Goal: Use online tool/utility: Utilize a website feature to perform a specific function

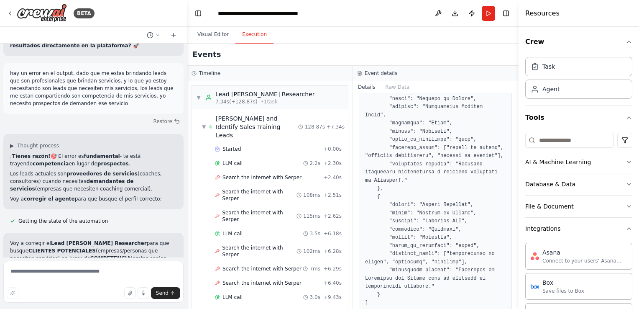
scroll to position [6718, 0]
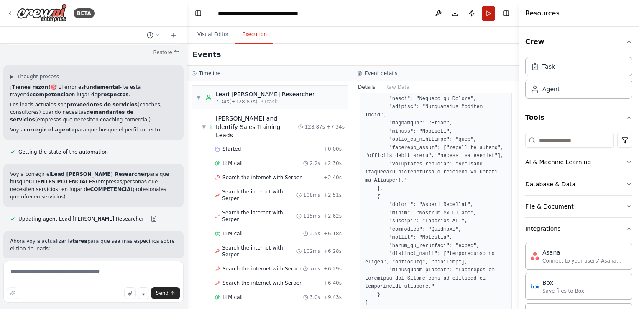
click at [494, 13] on button "Run" at bounding box center [488, 13] width 13 height 15
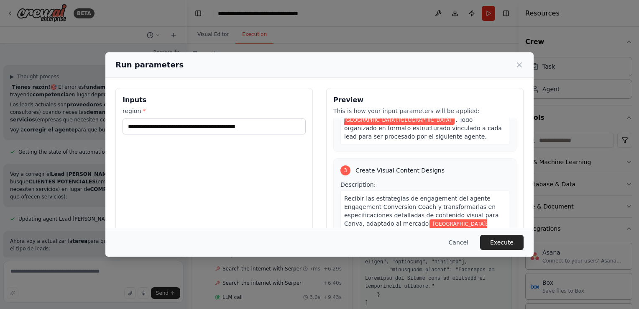
scroll to position [836, 0]
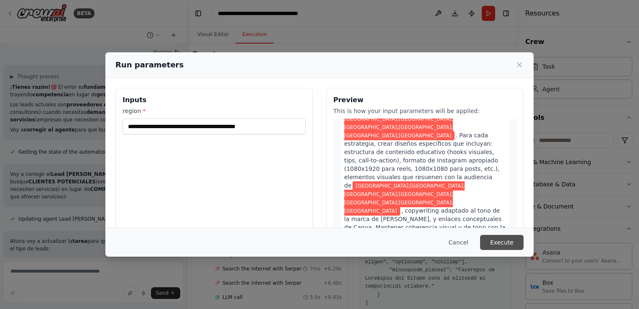
click at [509, 246] on button "Execute" at bounding box center [501, 242] width 43 height 15
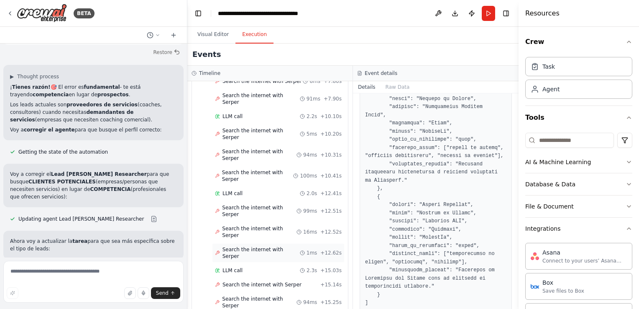
scroll to position [0, 0]
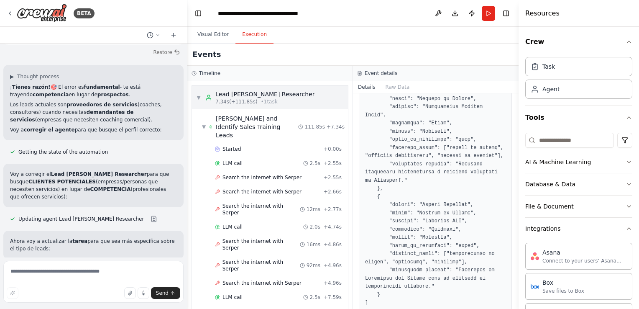
click at [247, 97] on div "Lead [PERSON_NAME] Researcher" at bounding box center [264, 94] width 99 height 8
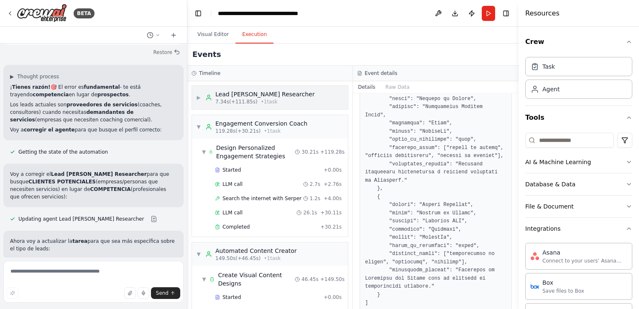
click at [214, 95] on div "Lead [PERSON_NAME] Researcher 7.34s (+111.85s) • 1 task" at bounding box center [259, 97] width 109 height 15
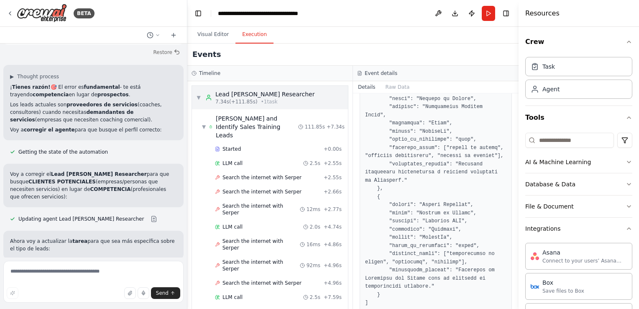
click at [269, 99] on span "• 1 task" at bounding box center [269, 101] width 17 height 7
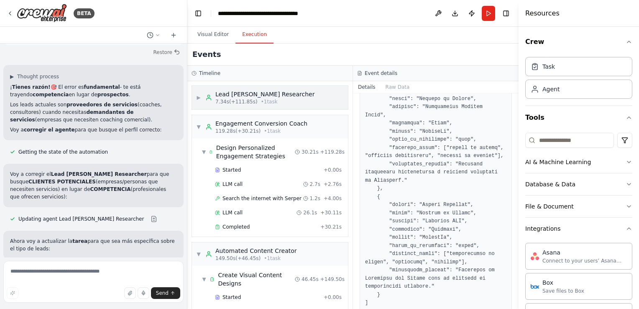
click at [269, 99] on span "• 1 task" at bounding box center [269, 101] width 17 height 7
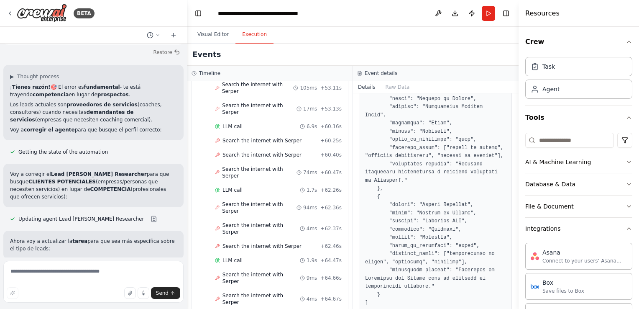
scroll to position [1421, 0]
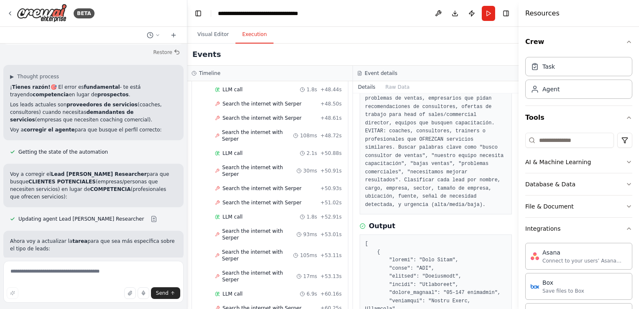
scroll to position [1505, 0]
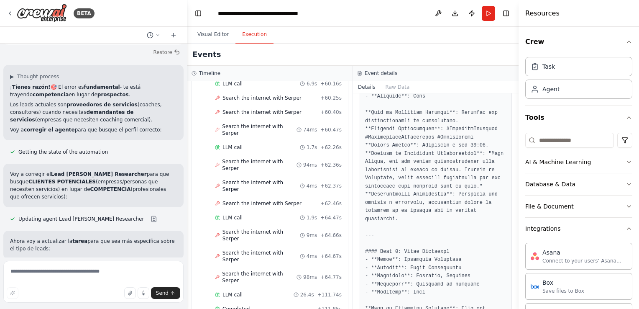
scroll to position [1630, 0]
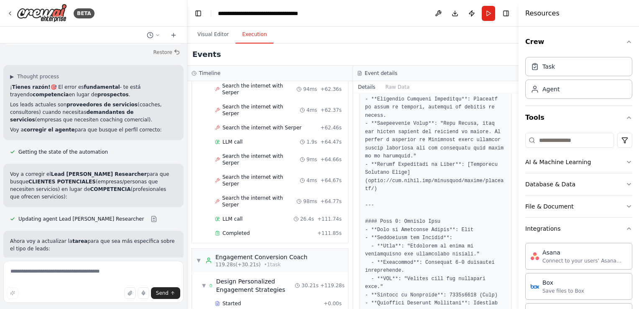
scroll to position [1717, 0]
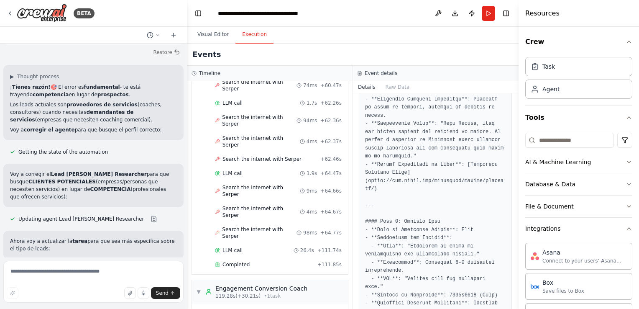
scroll to position [1557, 0]
drag, startPoint x: 372, startPoint y: 151, endPoint x: 408, endPoint y: 166, distance: 38.3
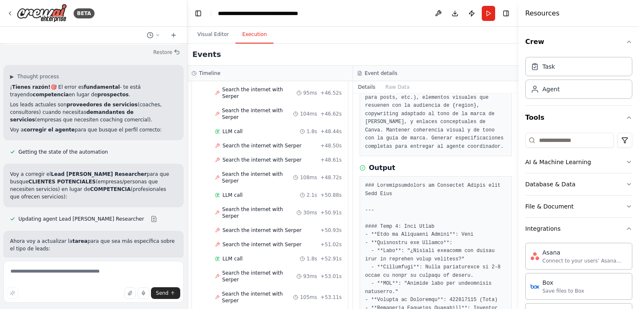
scroll to position [1421, 0]
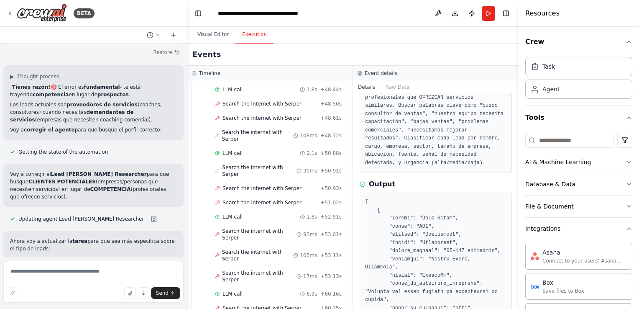
scroll to position [167, 0]
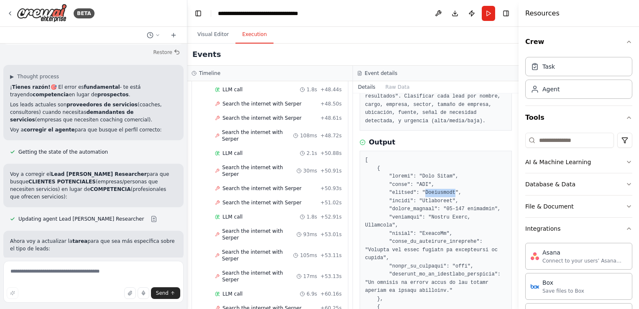
drag, startPoint x: 421, startPoint y: 186, endPoint x: 446, endPoint y: 185, distance: 25.5
copy pre "Innovatech"
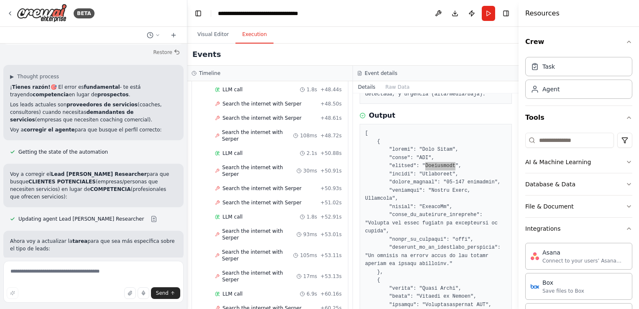
scroll to position [209, 0]
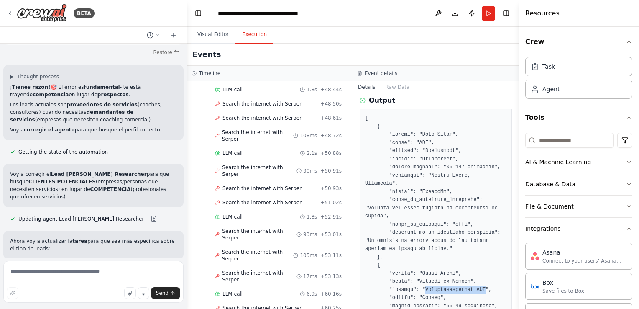
drag, startPoint x: 420, startPoint y: 265, endPoint x: 474, endPoint y: 264, distance: 54.4
copy pre "Comercializadora XYZ"
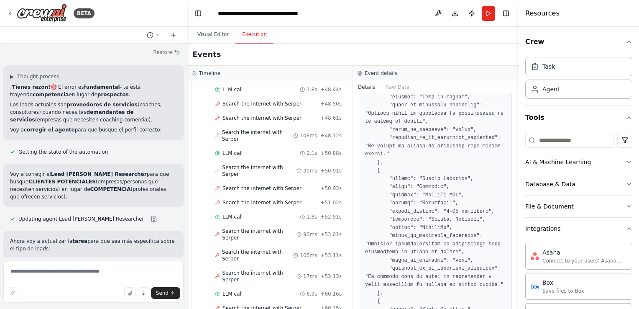
scroll to position [460, 0]
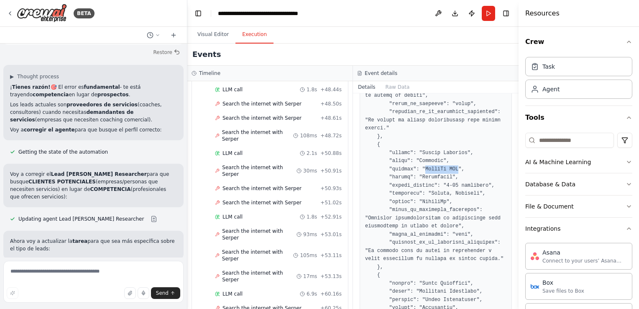
drag, startPoint x: 450, startPoint y: 145, endPoint x: 419, endPoint y: 143, distance: 31.0
copy pre "StartUp ABC"
